Goal: Task Accomplishment & Management: Use online tool/utility

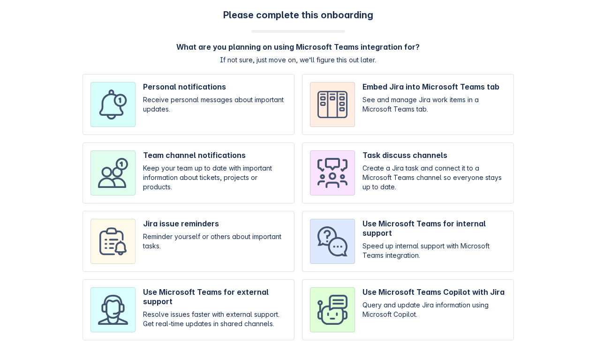
click at [260, 168] on input "checkbox" at bounding box center [189, 173] width 212 height 61
checkbox input "true"
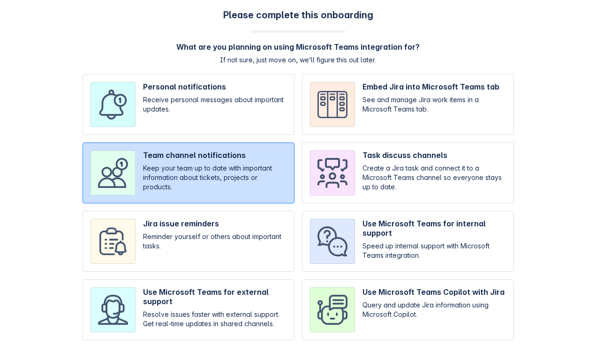
scroll to position [99, 0]
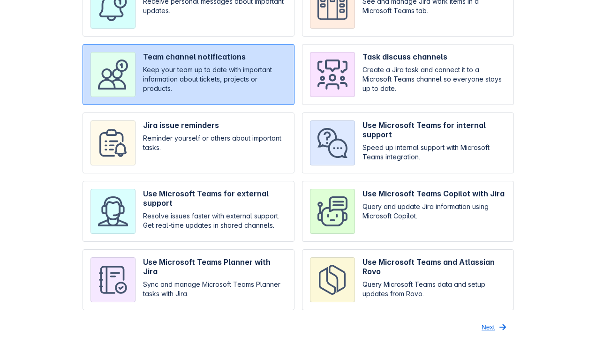
click at [493, 329] on span "Next" at bounding box center [489, 327] width 14 height 15
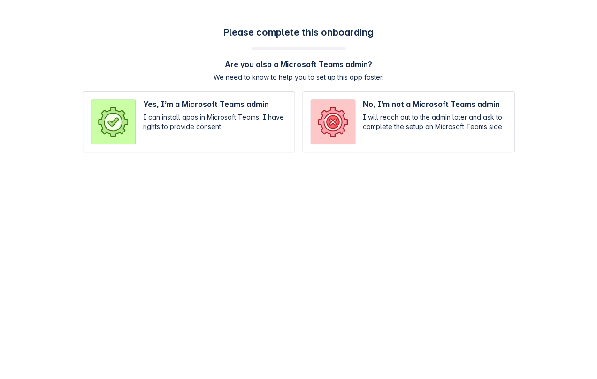
scroll to position [0, 0]
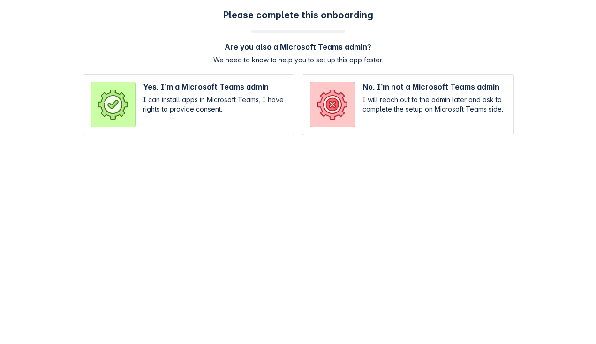
click at [341, 111] on input "radio" at bounding box center [408, 104] width 212 height 61
radio input "true"
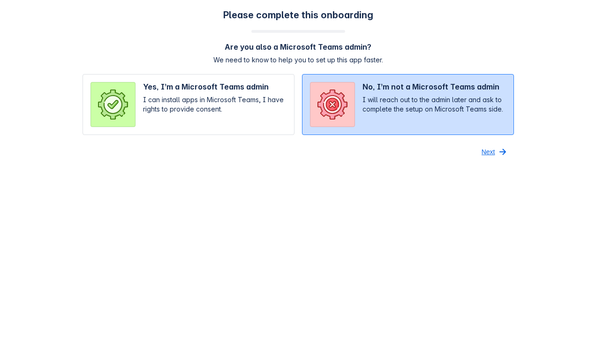
click at [500, 149] on span "button" at bounding box center [502, 151] width 11 height 11
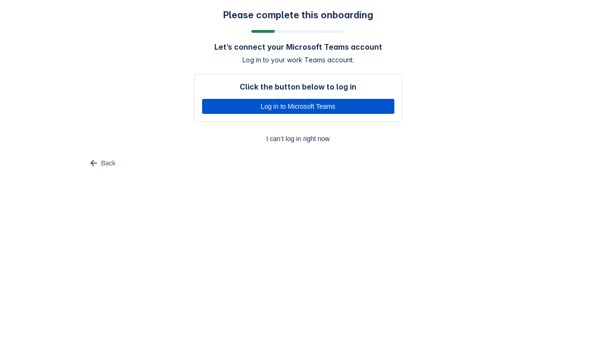
click at [239, 106] on span "Log in to Microsoft Teams" at bounding box center [298, 106] width 181 height 15
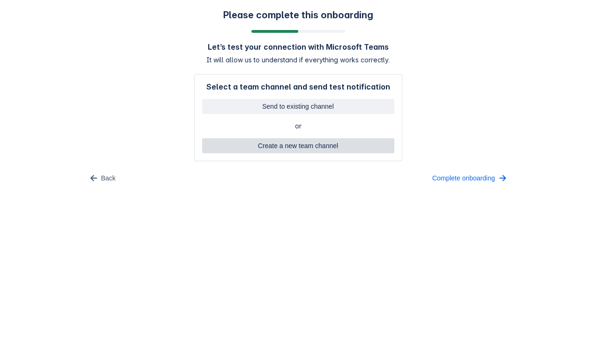
click at [231, 147] on span "Create a new team channel" at bounding box center [298, 145] width 181 height 15
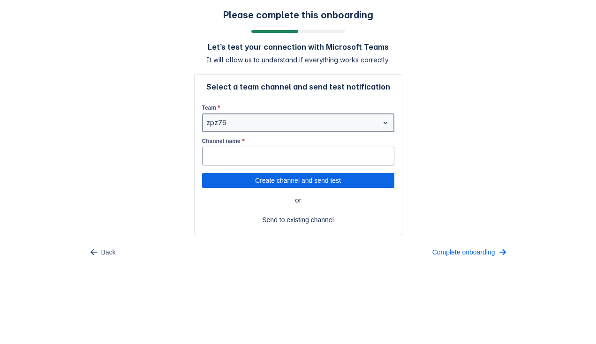
click at [228, 114] on div "zpz76" at bounding box center [298, 123] width 192 height 19
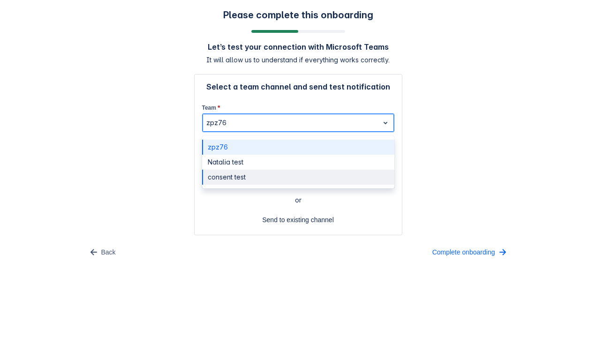
click at [227, 175] on div "consent test" at bounding box center [298, 177] width 192 height 15
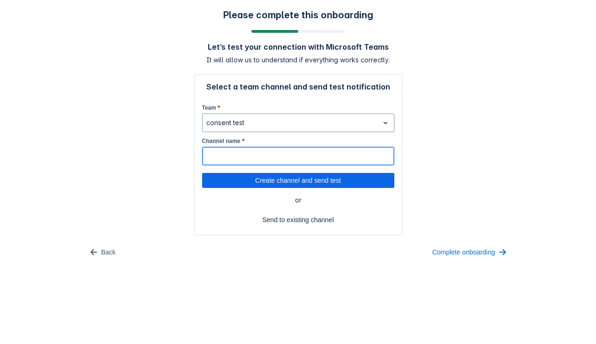
click at [227, 162] on input "Channel name *" at bounding box center [298, 156] width 191 height 17
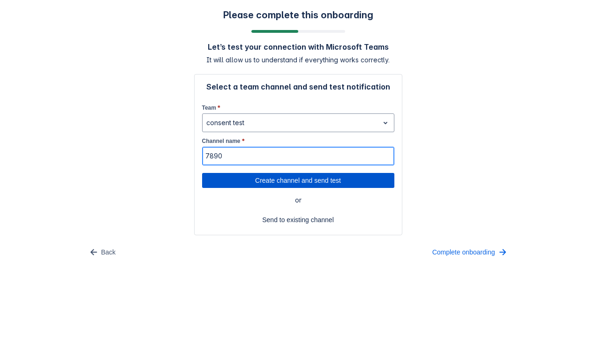
click at [247, 180] on span "Create channel and send test" at bounding box center [298, 180] width 181 height 15
type input "7890"
